Goal: Information Seeking & Learning: Learn about a topic

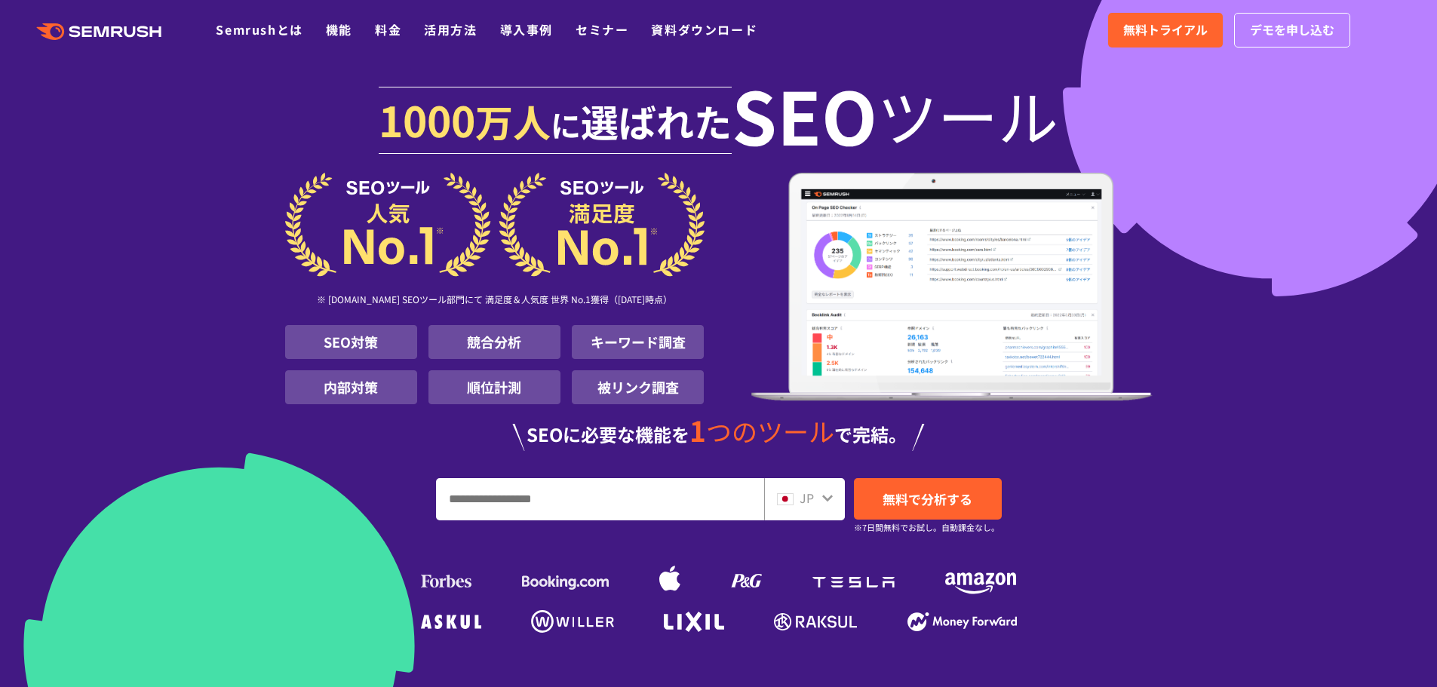
click at [672, 509] on input "URL、キーワードを入力してください" at bounding box center [600, 499] width 327 height 41
type input "*"
type input "**********"
click at [907, 496] on span "無料で分析する" at bounding box center [928, 499] width 90 height 19
